Goal: Transaction & Acquisition: Subscribe to service/newsletter

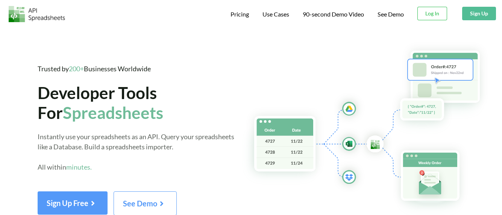
scroll to position [46, 0]
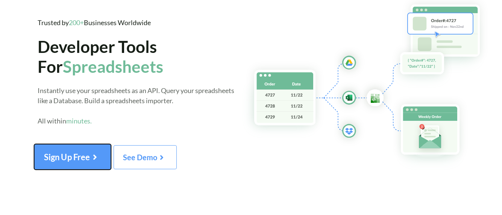
click at [85, 161] on span "Sign Up Free" at bounding box center [72, 157] width 57 height 10
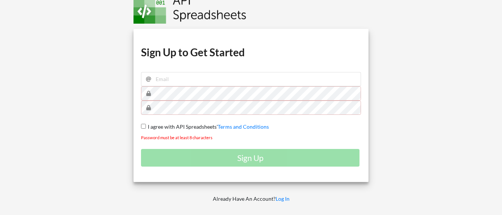
scroll to position [35, 0]
click at [186, 123] on label "I agree with API Spreadsheets' Terms and Conditions" at bounding box center [207, 127] width 123 height 8
click at [146, 124] on input "I agree with API Spreadsheets' Terms and Conditions" at bounding box center [143, 126] width 5 height 5
checkbox input "true"
click at [195, 78] on input "email" at bounding box center [251, 79] width 220 height 14
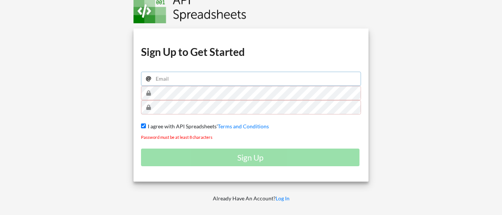
type input "s"
type input "m"
type input "[EMAIL_ADDRESS][DOMAIN_NAME]"
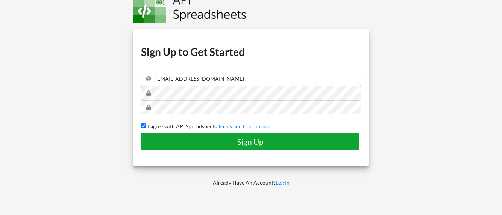
drag, startPoint x: 231, startPoint y: 137, endPoint x: 215, endPoint y: 139, distance: 15.9
click at [215, 139] on h4 "Sign Up" at bounding box center [250, 141] width 203 height 9
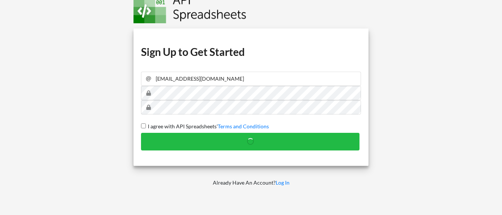
checkbox input "false"
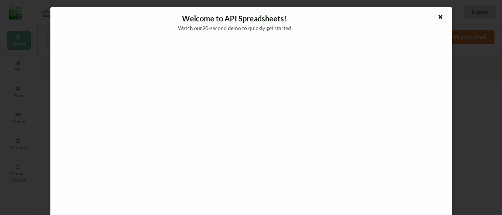
scroll to position [20, 0]
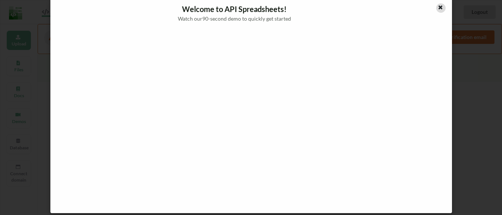
click at [439, 5] on icon at bounding box center [440, 6] width 6 height 5
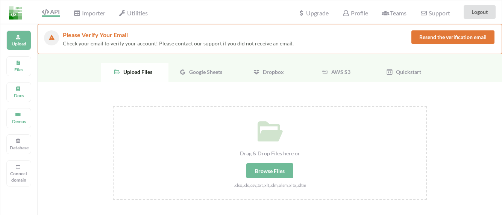
click at [274, 176] on div "Browse Files" at bounding box center [269, 171] width 47 height 15
click at [113, 106] on input "Drag & Drop Files here or Browse Files .xlsx,.xls,.csv,.txt,.xlt,.xlm,.xlsm,.xl…" at bounding box center [113, 106] width 0 height 0
type input "C:\fakepath\Zowasel 2022 Revenue Dashboard 2022.xlsx"
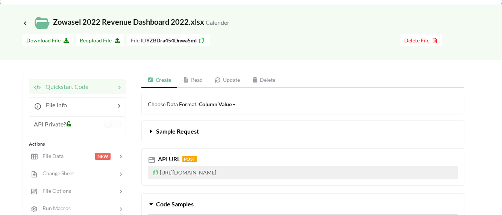
scroll to position [50, 0]
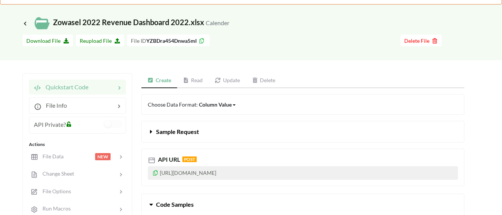
click at [163, 137] on button "Sample Request" at bounding box center [303, 131] width 322 height 21
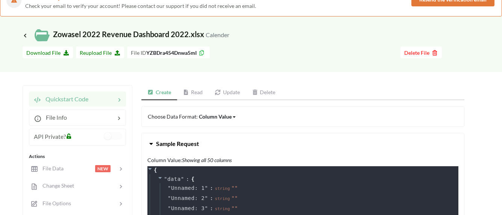
scroll to position [36, 0]
